Goal: Transaction & Acquisition: Purchase product/service

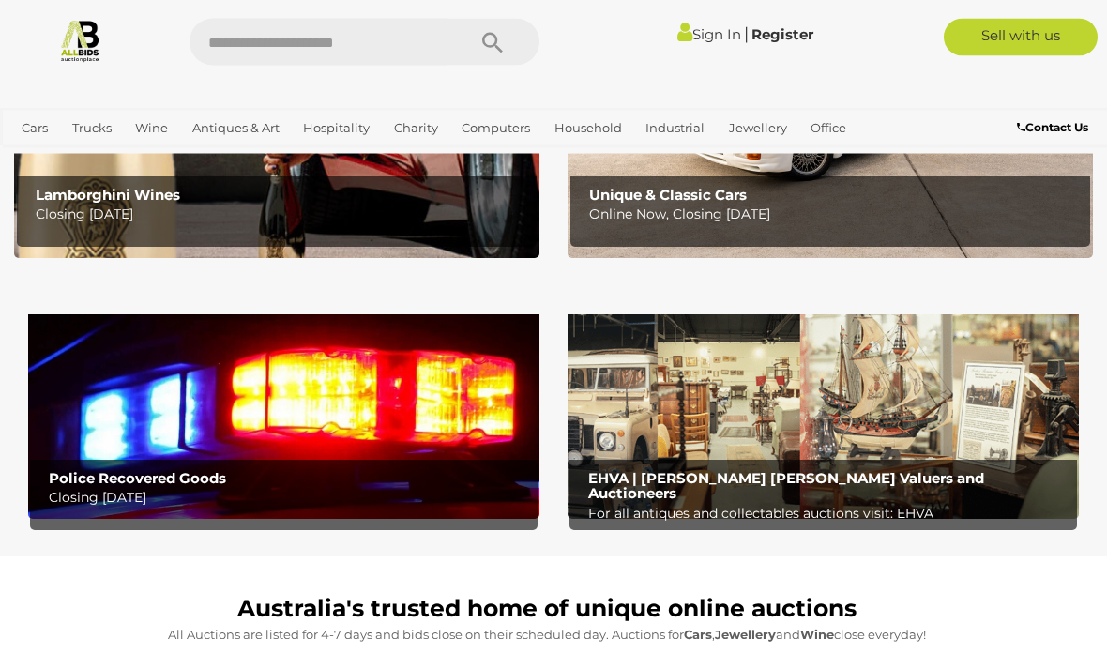
scroll to position [410, 0]
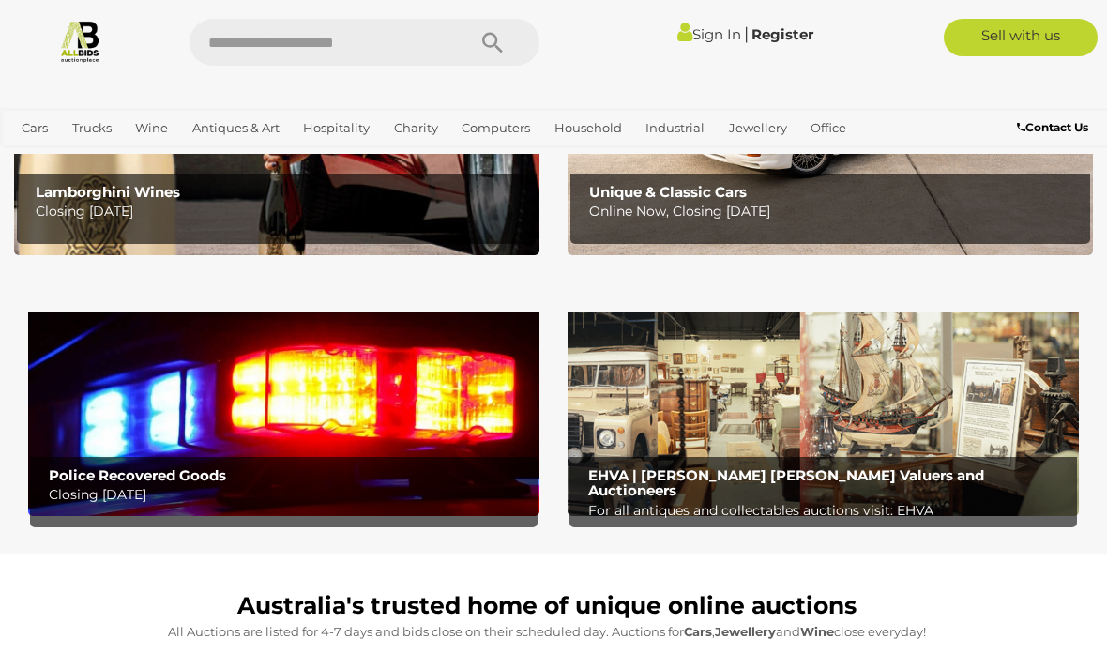
click at [143, 410] on img at bounding box center [283, 404] width 511 height 223
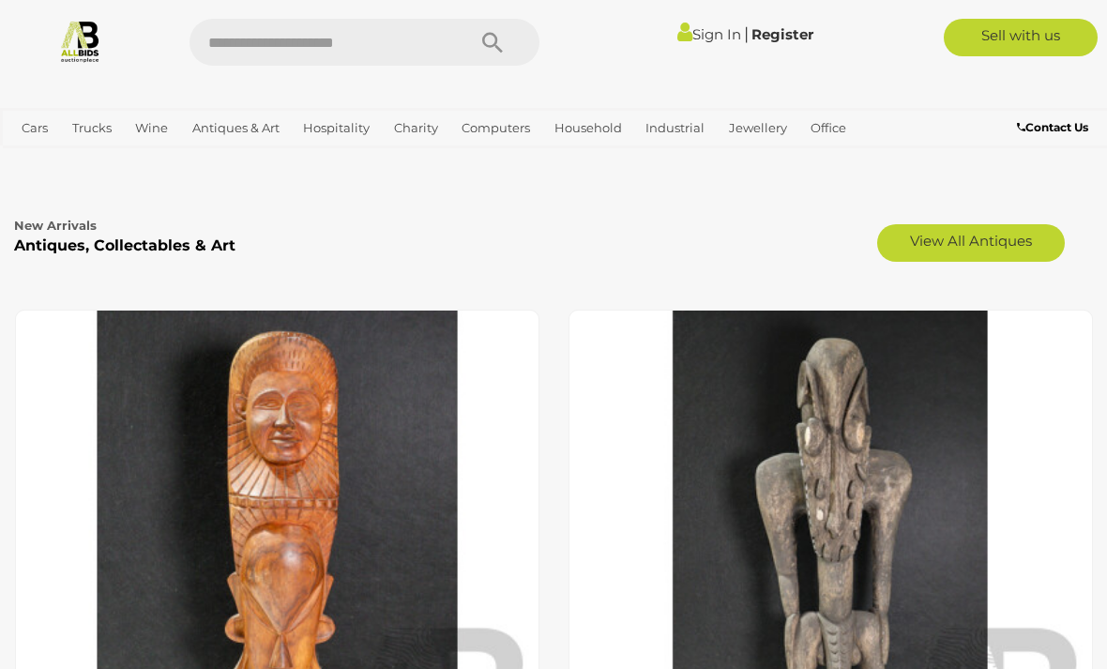
scroll to position [6322, 0]
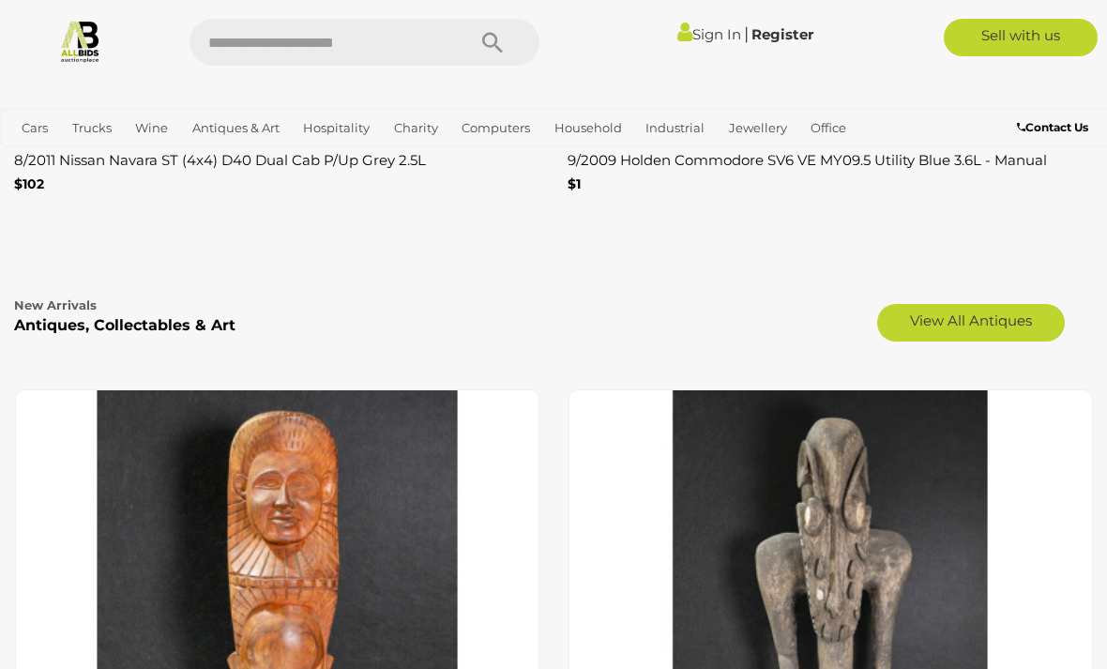
click at [122, 322] on b "Antiques, Collectables & Art" at bounding box center [124, 325] width 221 height 18
click at [992, 327] on link "View All Antiques" at bounding box center [971, 323] width 188 height 38
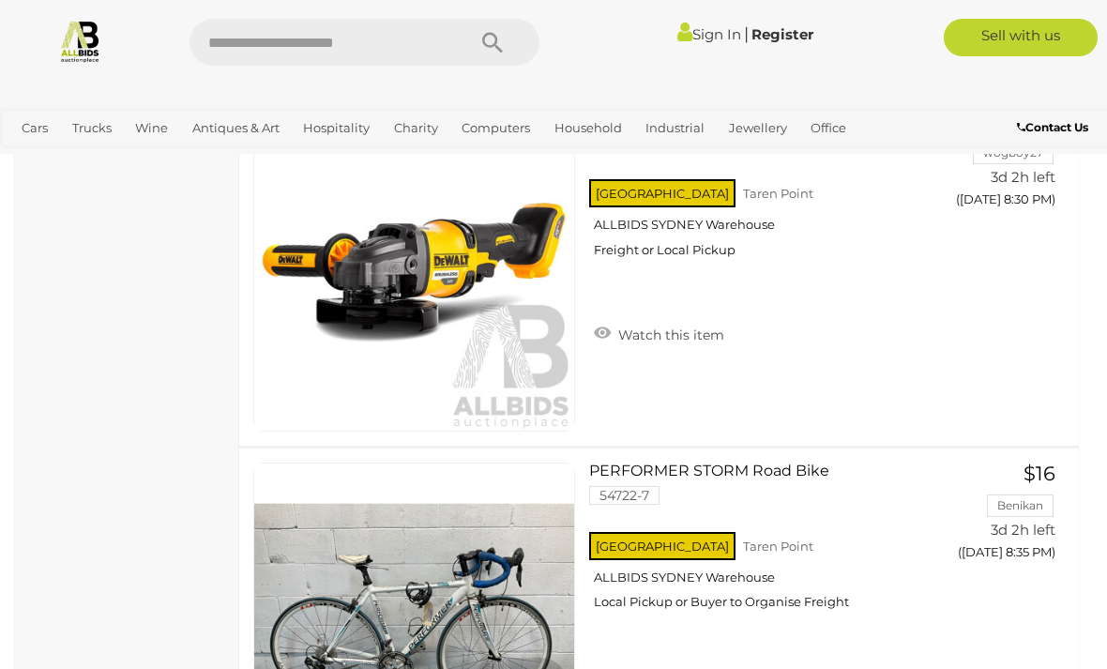
scroll to position [7375, 0]
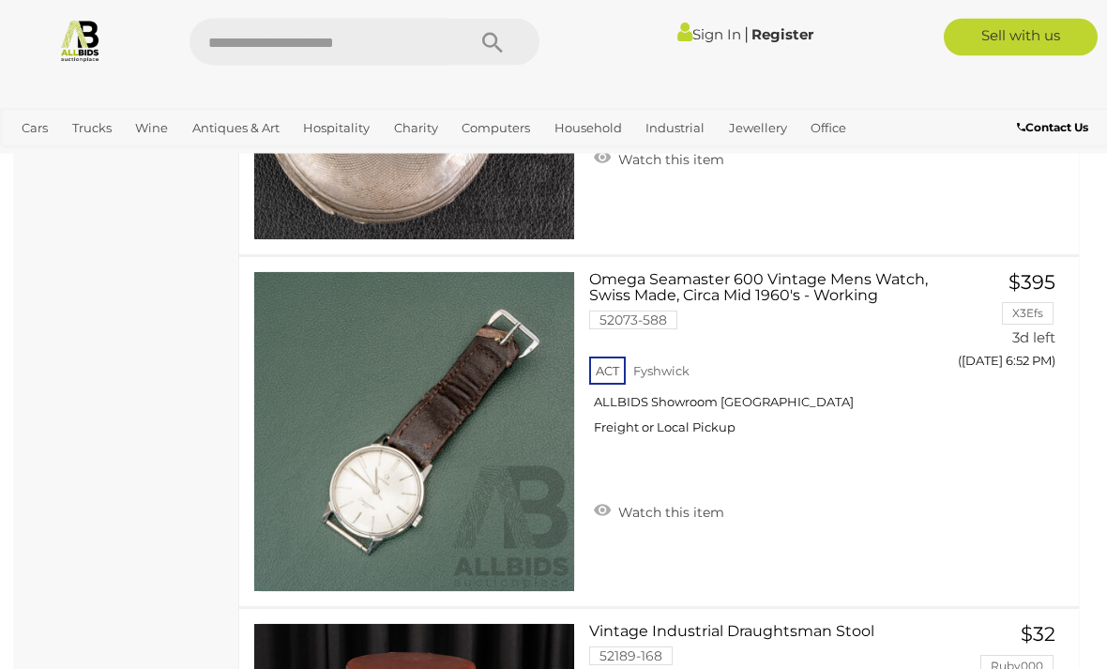
scroll to position [13794, 0]
click at [295, 392] on link at bounding box center [414, 432] width 322 height 322
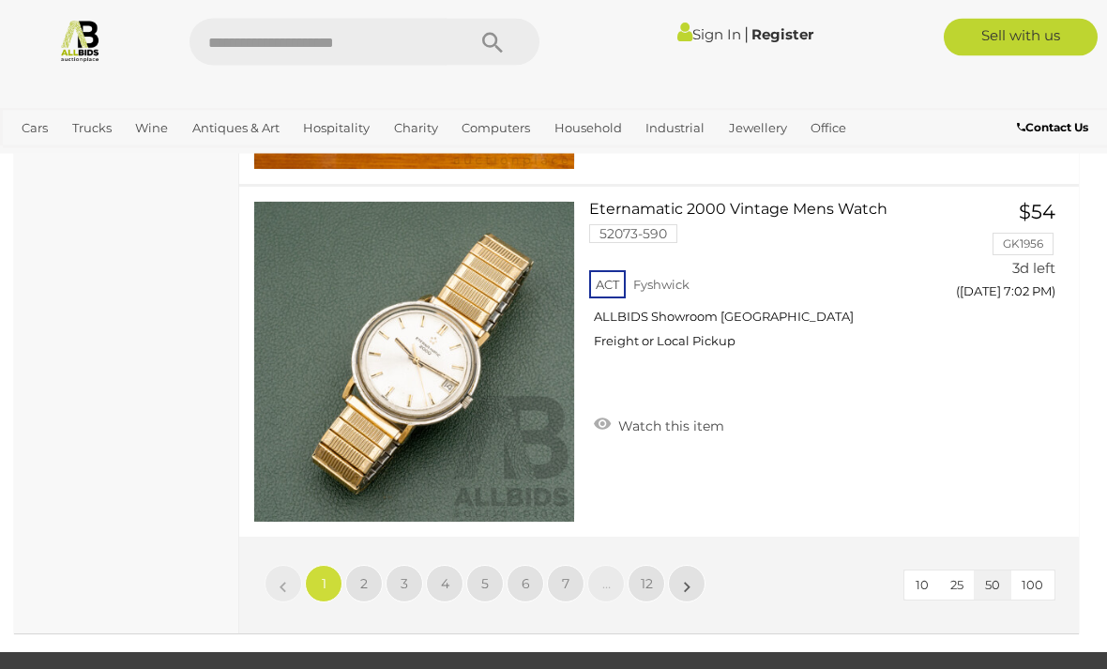
scroll to position [17741, 0]
click at [692, 578] on link "»" at bounding box center [687, 584] width 38 height 38
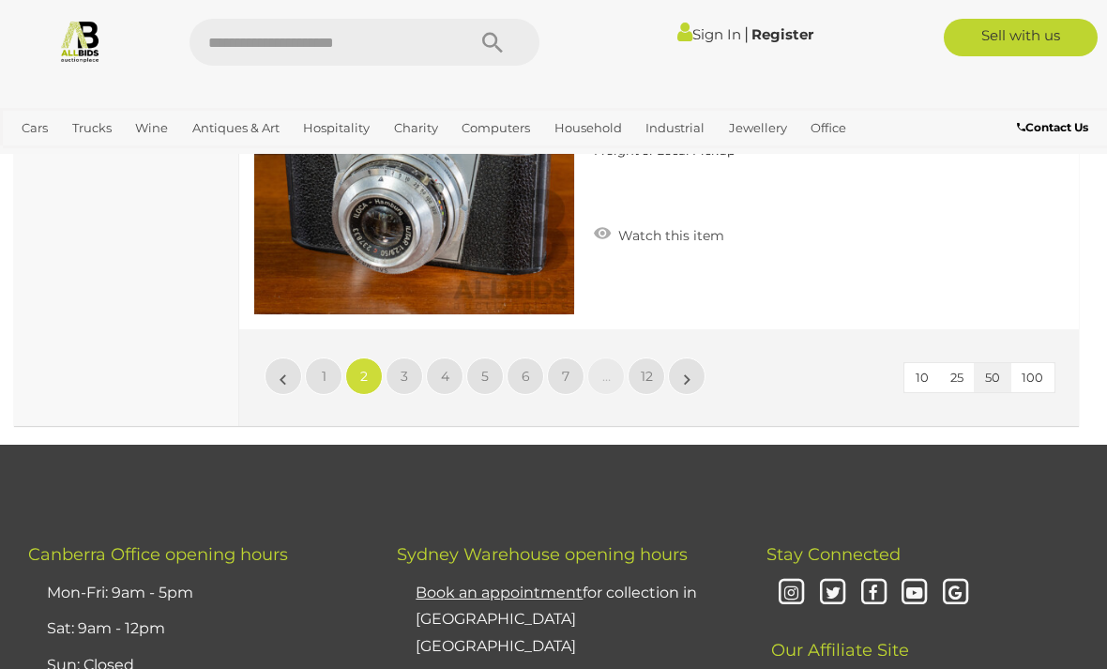
scroll to position [17968, 0]
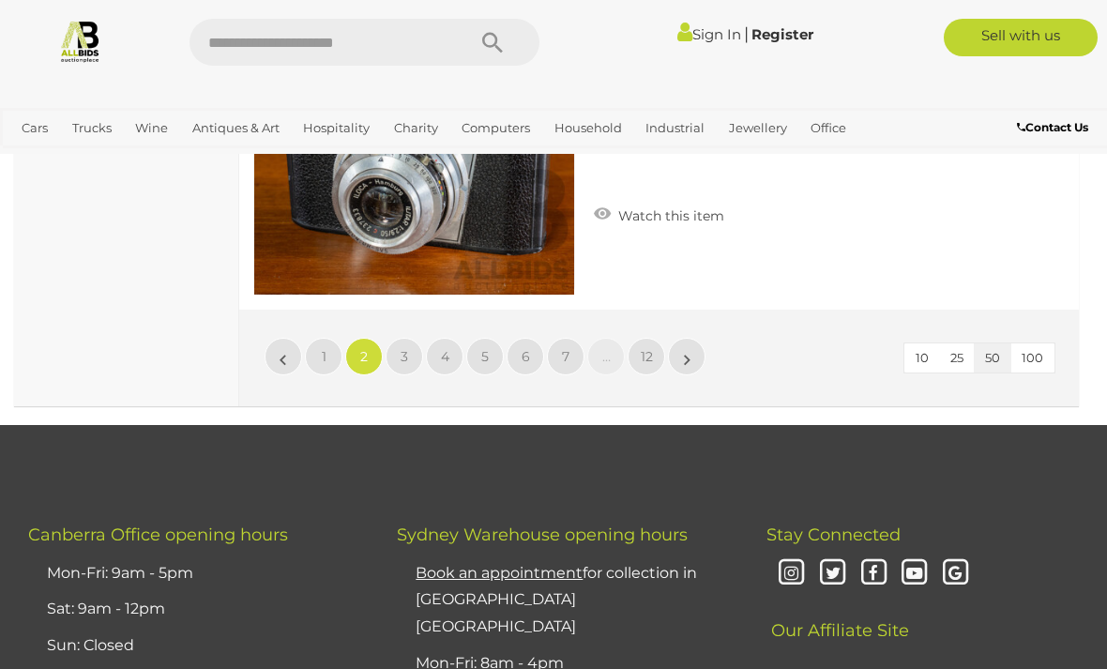
click at [693, 352] on link "»" at bounding box center [687, 357] width 38 height 38
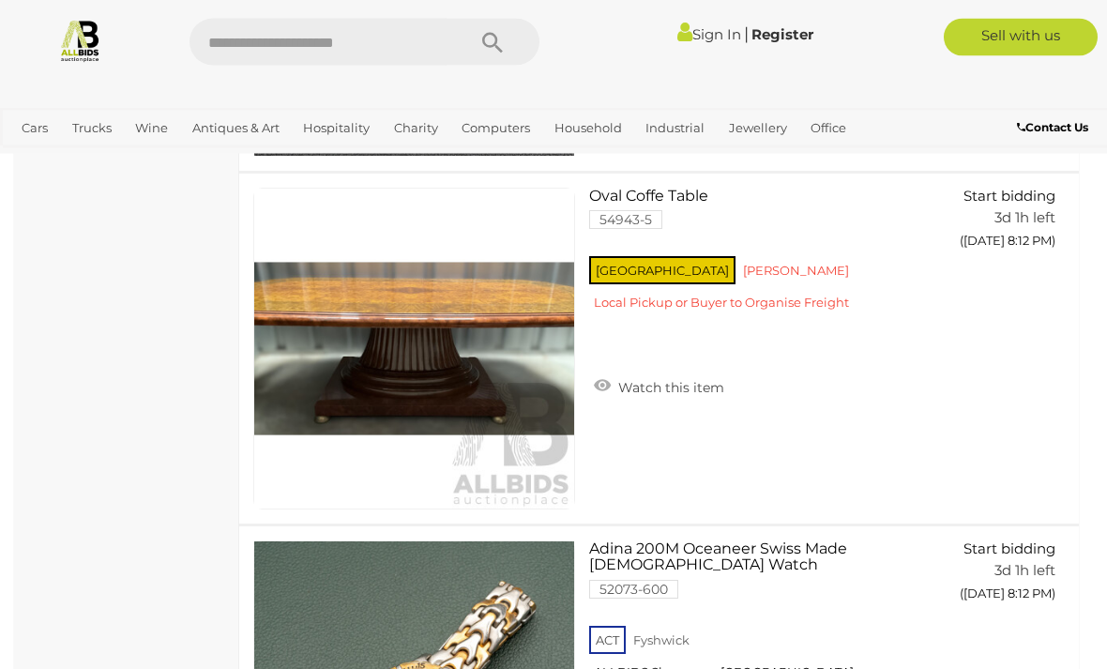
scroll to position [16345, 0]
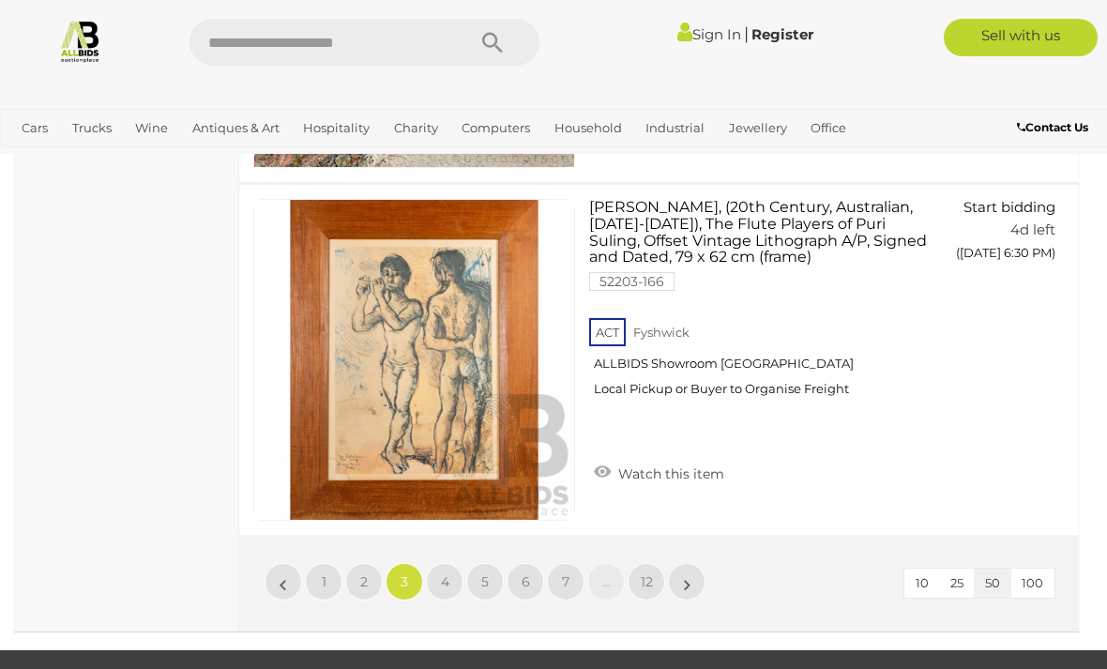
click at [682, 584] on link "»" at bounding box center [687, 582] width 38 height 38
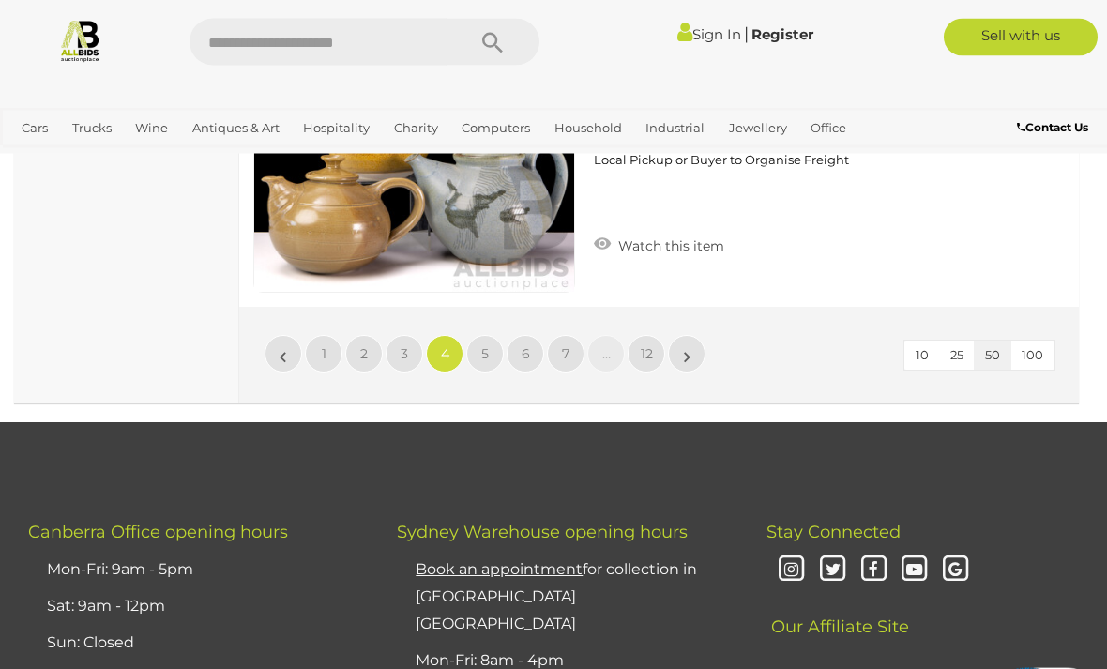
scroll to position [17982, 0]
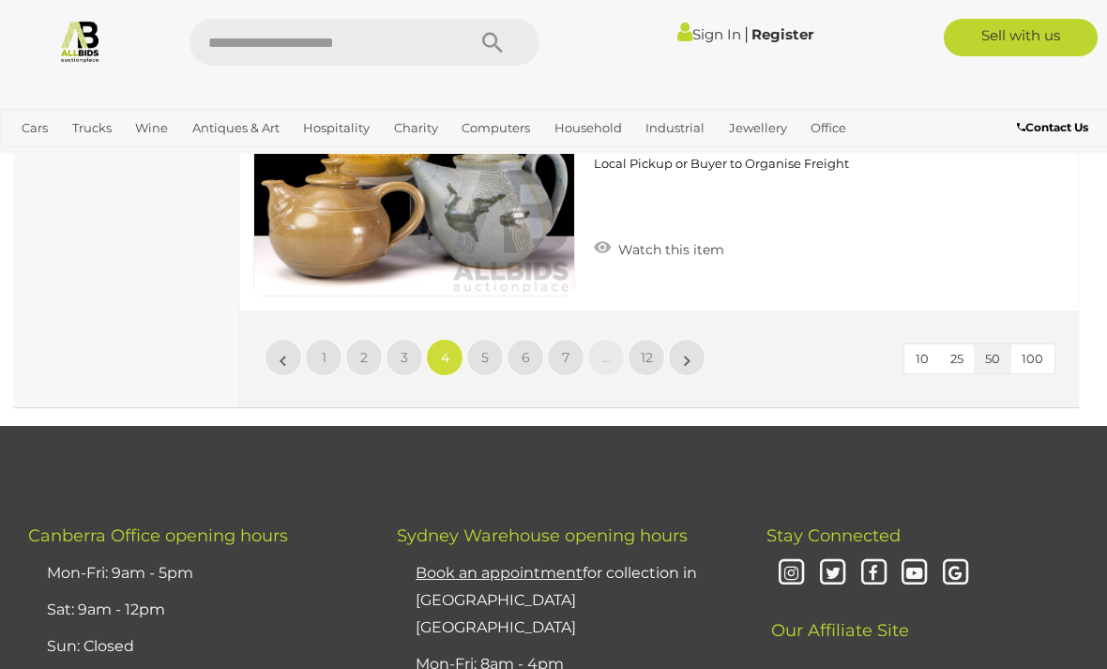
click at [695, 339] on link "»" at bounding box center [687, 358] width 38 height 38
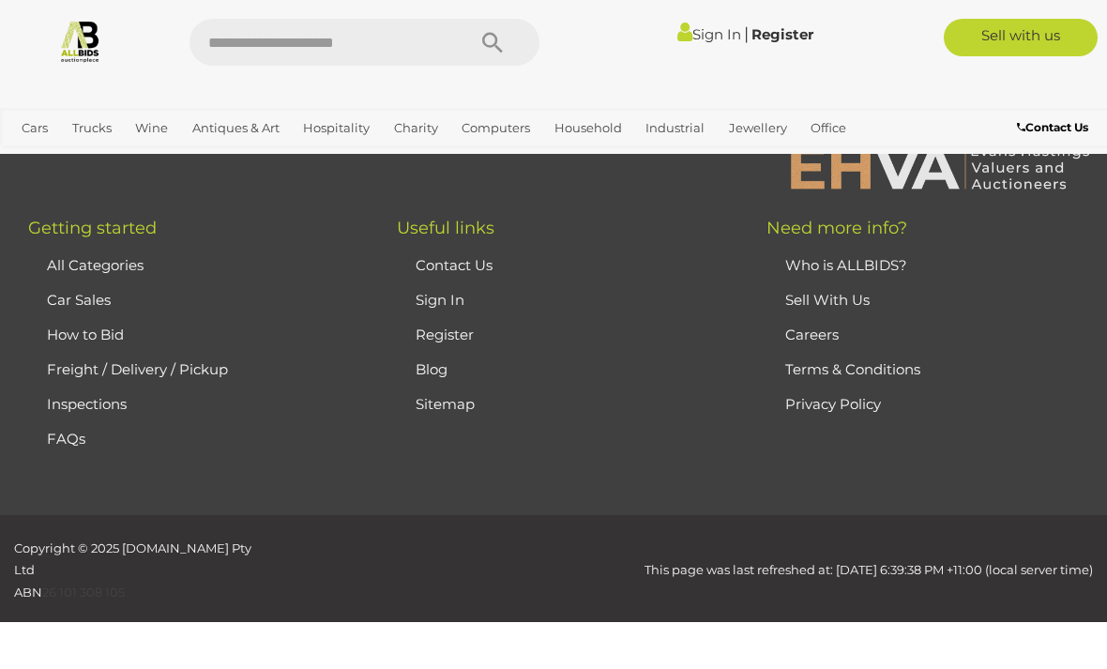
scroll to position [460, 0]
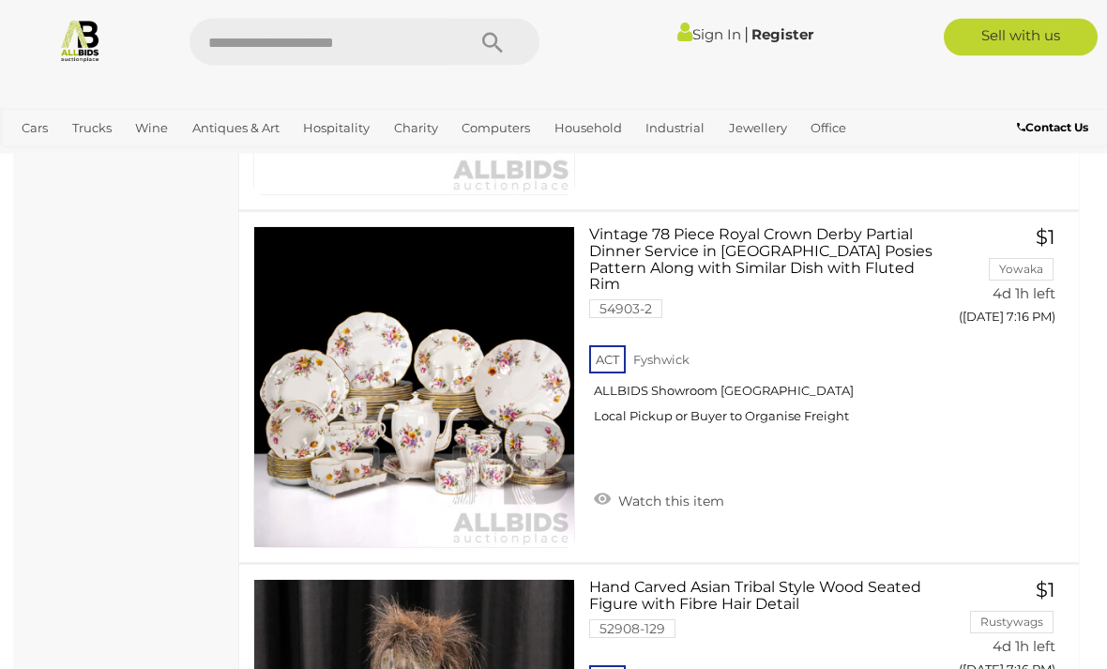
scroll to position [10313, 0]
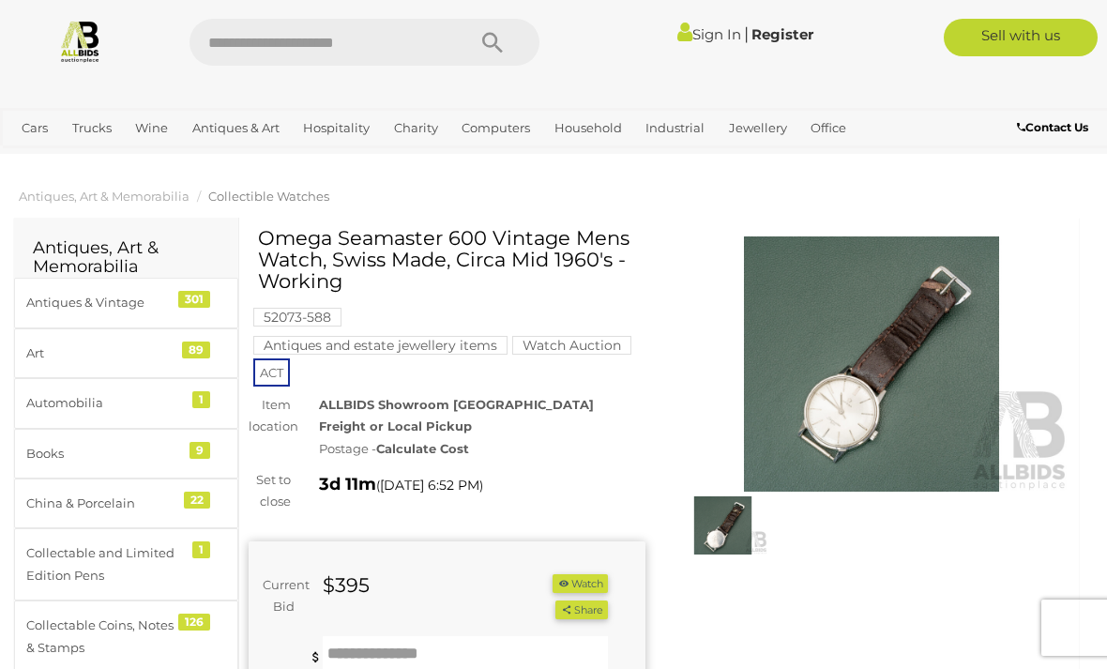
click at [854, 414] on img at bounding box center [871, 363] width 397 height 255
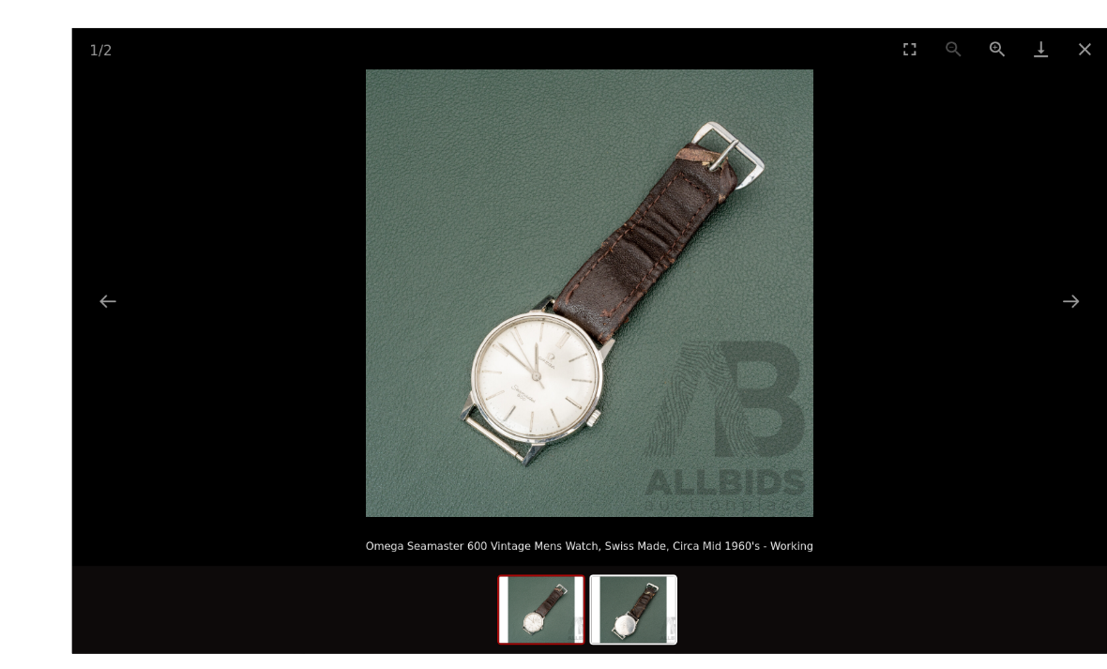
scroll to position [7, 0]
